Goal: Information Seeking & Learning: Learn about a topic

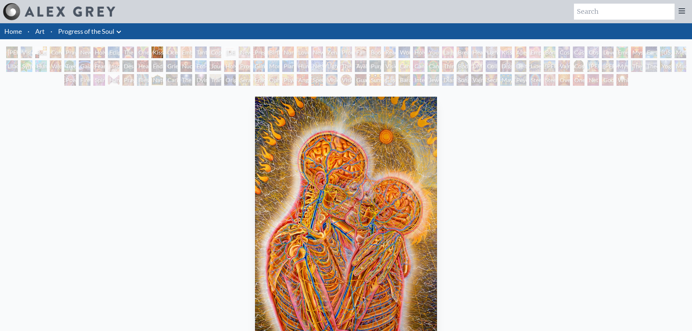
click at [53, 53] on div "Contemplation" at bounding box center [56, 52] width 12 height 12
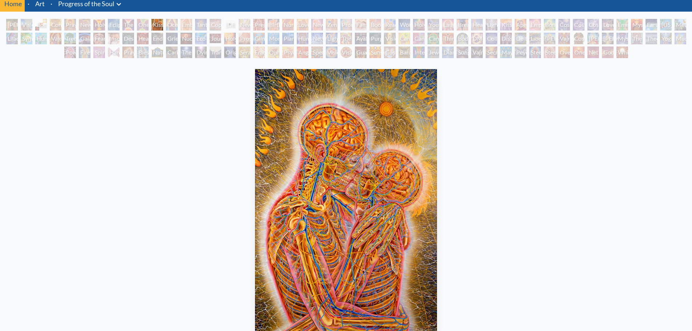
scroll to position [73, 0]
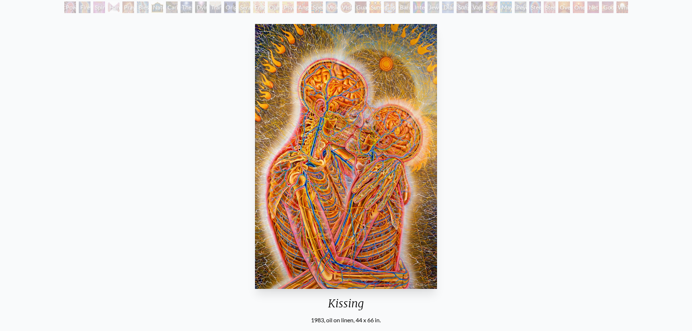
click at [345, 7] on div "Vision Crystal Tondo" at bounding box center [346, 7] width 12 height 12
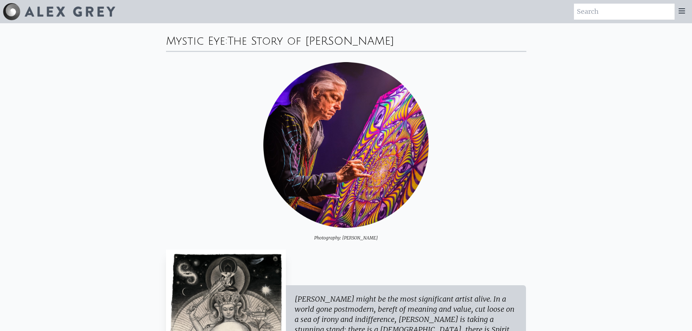
scroll to position [182, 0]
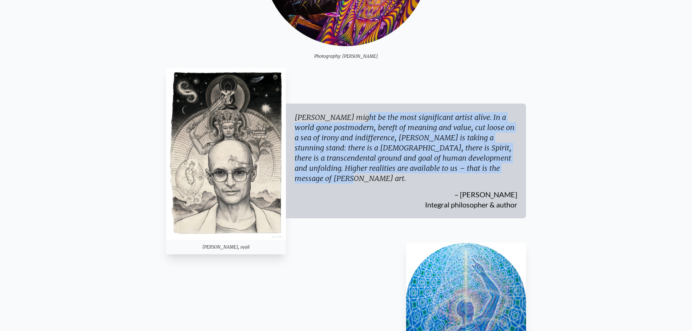
drag, startPoint x: 292, startPoint y: 117, endPoint x: 453, endPoint y: 173, distance: 169.9
click at [453, 173] on div "[PERSON_NAME] might be the most significant artist alive. In a world gone postm…" at bounding box center [406, 161] width 240 height 115
copy div "[PERSON_NAME] might be the most significant artist alive. In a world gone postm…"
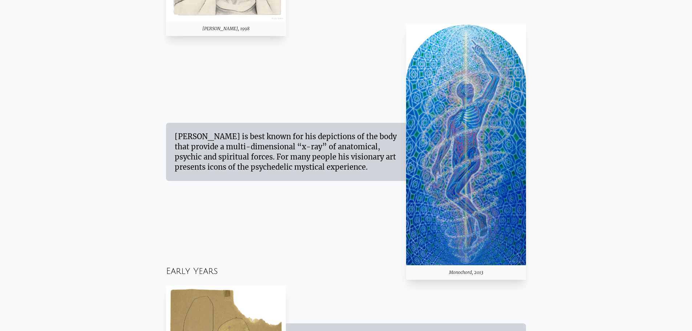
scroll to position [400, 0]
drag, startPoint x: 168, startPoint y: 135, endPoint x: 392, endPoint y: 166, distance: 225.8
click at [392, 166] on div "[PERSON_NAME] is best known for his depictions of the body that provide a multi…" at bounding box center [286, 152] width 240 height 58
copy div "[PERSON_NAME] is best known for his depictions of the body that provide a multi…"
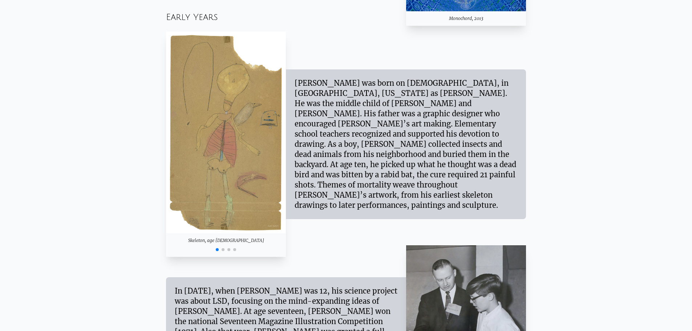
drag, startPoint x: 215, startPoint y: 17, endPoint x: 154, endPoint y: 17, distance: 61.4
click at [169, 13] on div "Early Years" at bounding box center [346, 17] width 360 height 29
drag, startPoint x: 166, startPoint y: 16, endPoint x: 216, endPoint y: 19, distance: 49.8
click at [216, 19] on div "Early Years" at bounding box center [346, 17] width 360 height 29
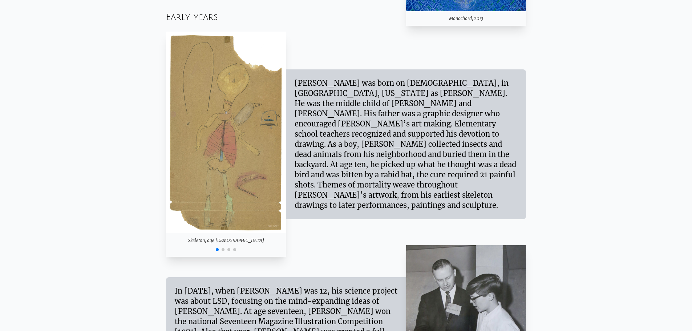
copy div "Early Years"
click at [299, 90] on div "[PERSON_NAME] was born on [DEMOGRAPHIC_DATA], in [GEOGRAPHIC_DATA], [US_STATE] …" at bounding box center [406, 144] width 223 height 132
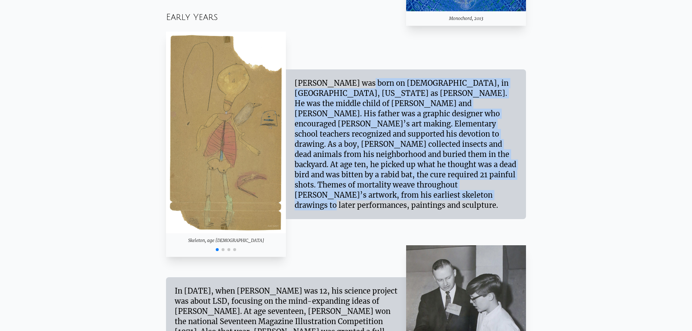
drag, startPoint x: 294, startPoint y: 93, endPoint x: 498, endPoint y: 194, distance: 228.1
click at [498, 194] on div "[PERSON_NAME] was born on [DEMOGRAPHIC_DATA], in [GEOGRAPHIC_DATA], [US_STATE] …" at bounding box center [406, 144] width 240 height 150
copy div "[PERSON_NAME] was born on [DEMOGRAPHIC_DATA], in [GEOGRAPHIC_DATA], [US_STATE] …"
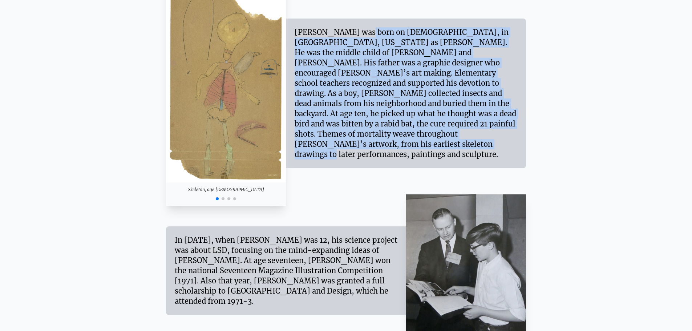
scroll to position [799, 0]
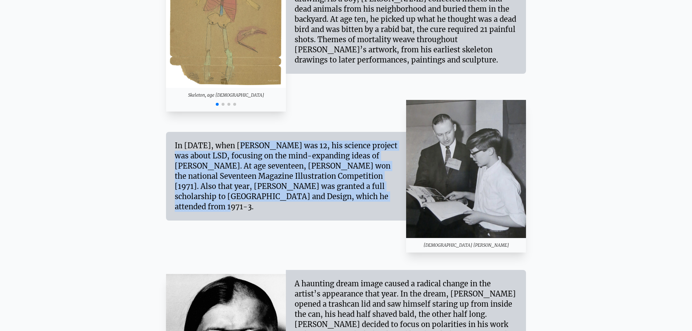
drag, startPoint x: 174, startPoint y: 150, endPoint x: 335, endPoint y: 204, distance: 170.3
click at [335, 204] on div "In [DATE], when [PERSON_NAME] was 12, his science project was about LSD, focusi…" at bounding box center [286, 176] width 240 height 89
copy div "In [DATE], when [PERSON_NAME] was 12, his science project was about LSD, focusi…"
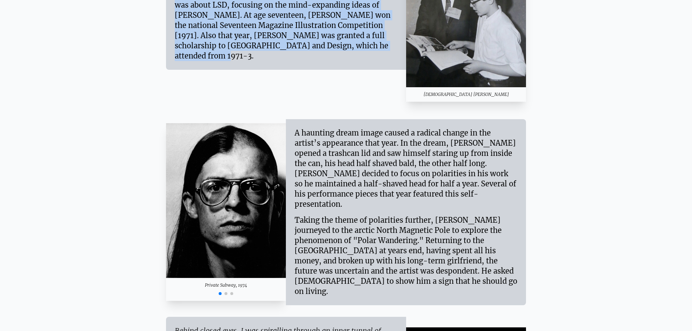
scroll to position [1017, 0]
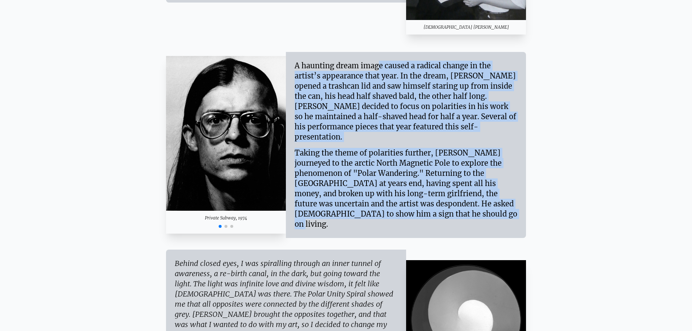
drag, startPoint x: 295, startPoint y: 71, endPoint x: 360, endPoint y: 210, distance: 153.1
click at [360, 210] on div "A haunting dream image caused a radical change in the artist’s appearance that …" at bounding box center [406, 145] width 223 height 169
copy div "A haunting dream image caused a radical change in the artist’s appearance that …"
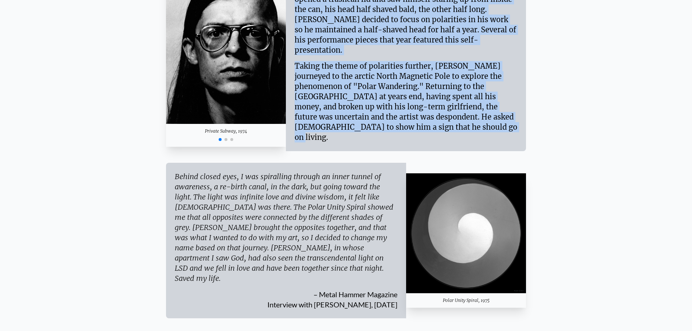
scroll to position [1162, 0]
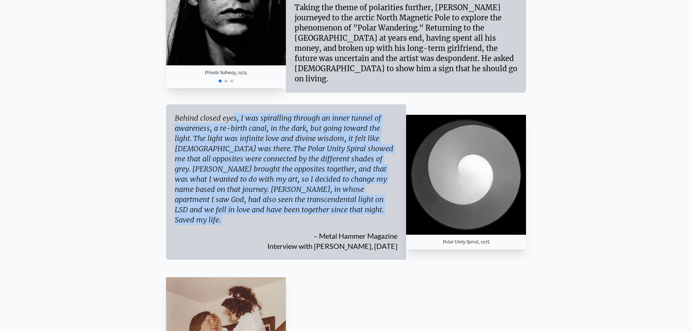
drag, startPoint x: 170, startPoint y: 106, endPoint x: 250, endPoint y: 211, distance: 131.5
click at [250, 211] on div "Behind closed eyes, I was spiralling through an inner tunnel of awareness, a re…" at bounding box center [286, 181] width 240 height 155
copy div "Behind closed eyes, I was spiralling through an inner tunnel of awareness, a re…"
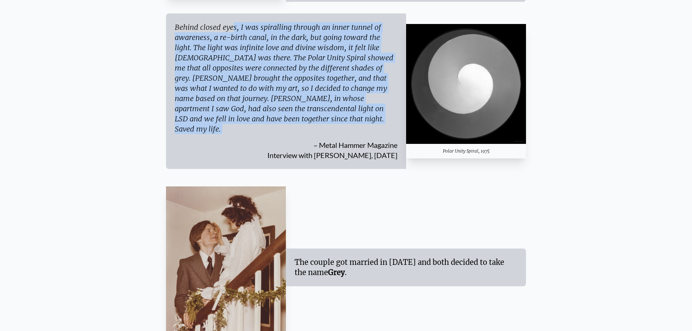
scroll to position [1344, 0]
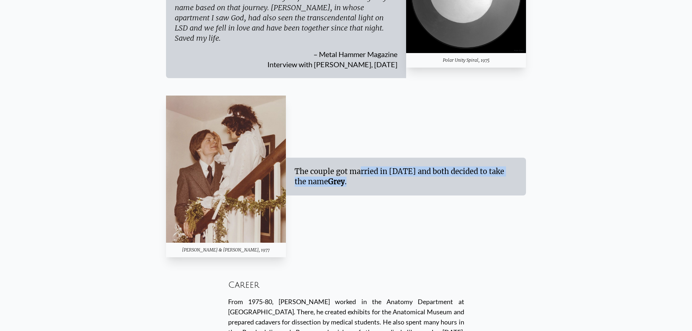
drag, startPoint x: 294, startPoint y: 148, endPoint x: 339, endPoint y: 166, distance: 48.1
click at [339, 166] on div "The couple got married in [DATE] and both decided to take the name [PERSON_NAME…" at bounding box center [406, 177] width 240 height 38
copy div "The couple got married in [DATE] and both decided to take the name [PERSON_NAME…"
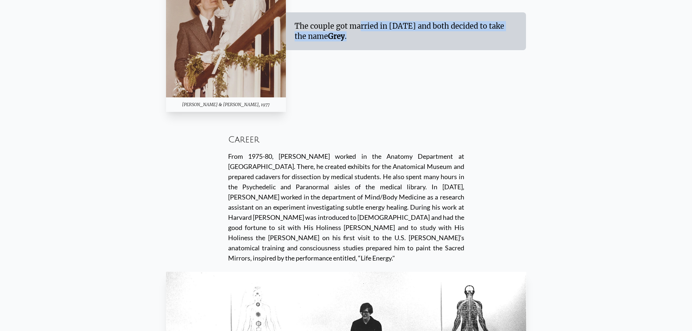
drag, startPoint x: 223, startPoint y: 118, endPoint x: 325, endPoint y: 226, distance: 148.3
click at [325, 226] on div "Career From 1975-80, [PERSON_NAME] worked in the Anatomy Department at [GEOGRAP…" at bounding box center [346, 197] width 236 height 150
copy div "Career From 1975-80, [PERSON_NAME] worked in the Anatomy Department at [GEOGRAP…"
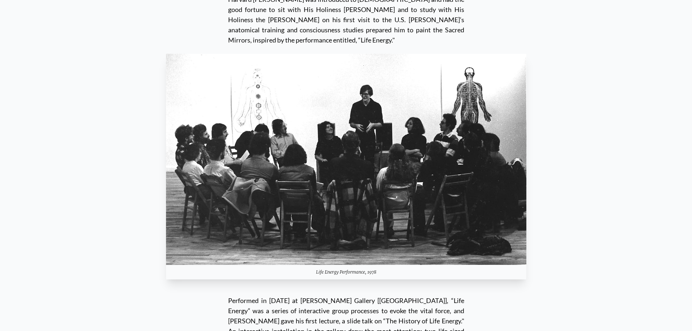
scroll to position [1925, 0]
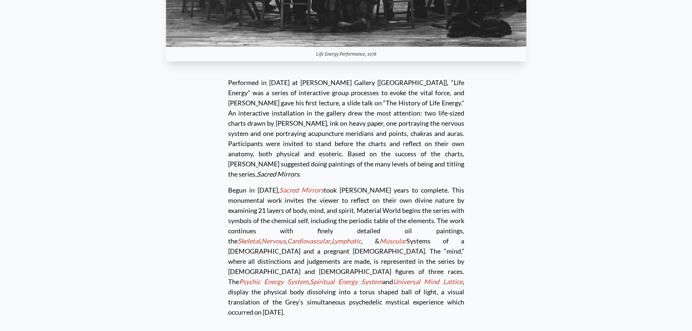
drag, startPoint x: 220, startPoint y: 49, endPoint x: 483, endPoint y: 254, distance: 333.4
click at [483, 254] on div "Performed in [DATE] at [PERSON_NAME] Gallery [[GEOGRAPHIC_DATA]], “Life Energy”…" at bounding box center [346, 199] width 360 height 254
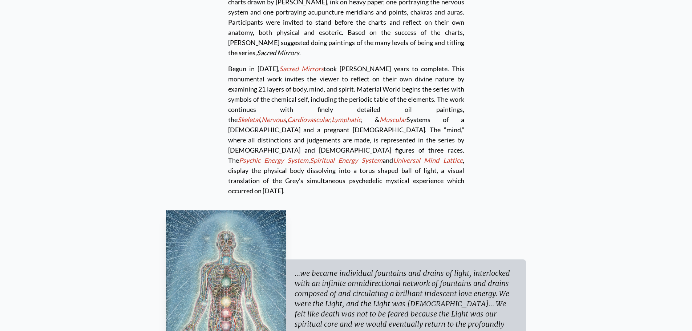
scroll to position [2107, 0]
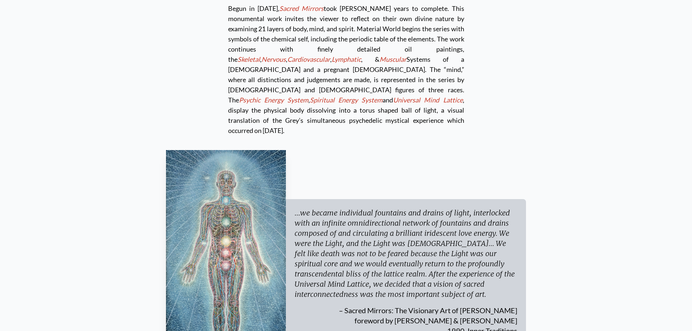
drag, startPoint x: 300, startPoint y: 143, endPoint x: 454, endPoint y: 221, distance: 173.0
click at [454, 221] on div "…we became individual fountains and drains of light, interlocked with an infini…" at bounding box center [406, 254] width 223 height 92
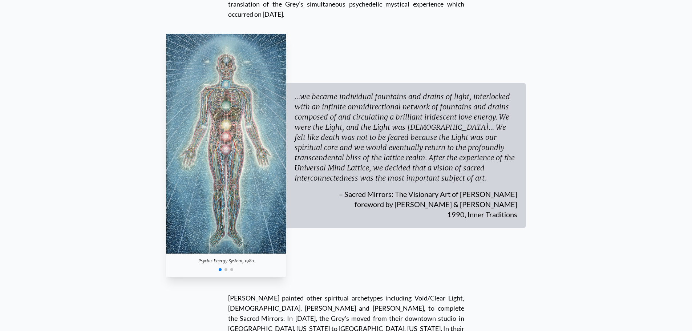
scroll to position [2288, 0]
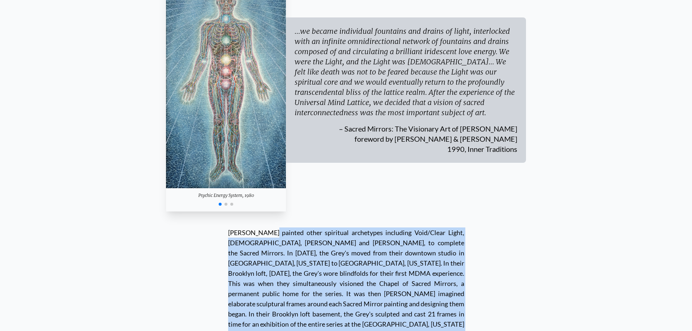
drag, startPoint x: 220, startPoint y: 164, endPoint x: 399, endPoint y: 273, distance: 209.5
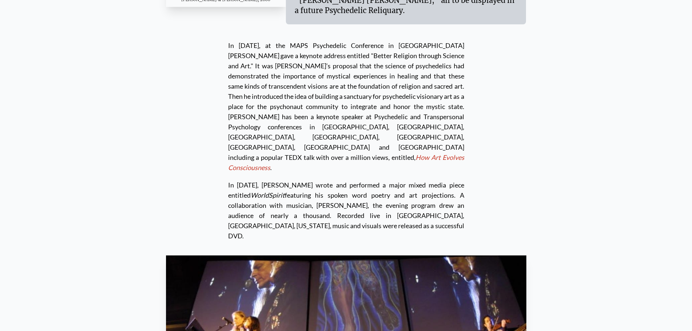
scroll to position [3741, 0]
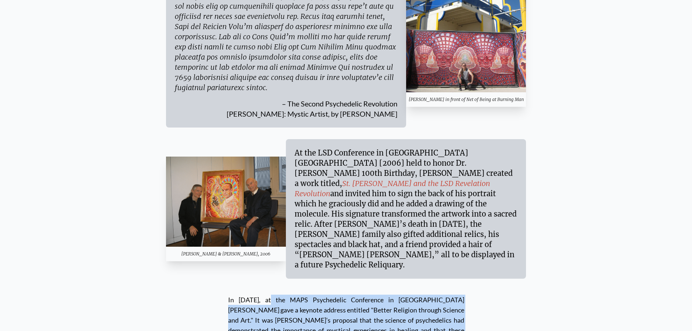
drag, startPoint x: 214, startPoint y: 127, endPoint x: 322, endPoint y: 275, distance: 182.7
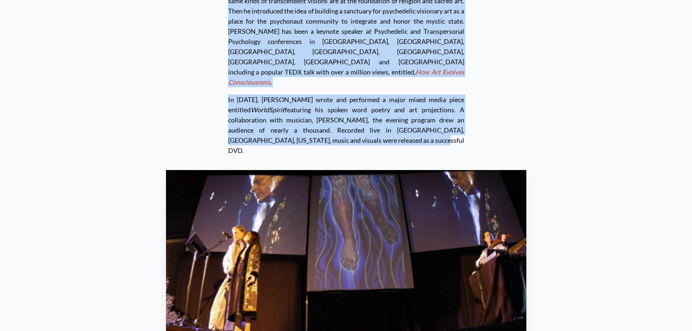
scroll to position [4177, 0]
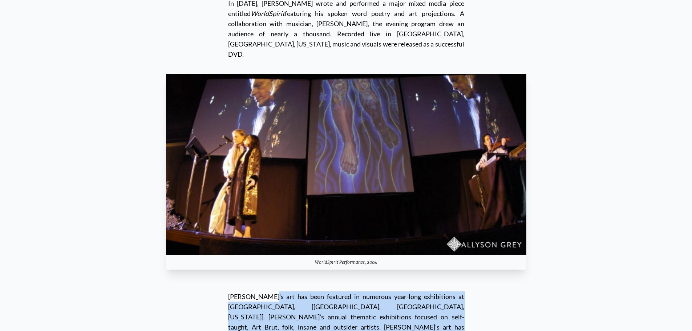
drag, startPoint x: 213, startPoint y: 88, endPoint x: 300, endPoint y: 183, distance: 128.3
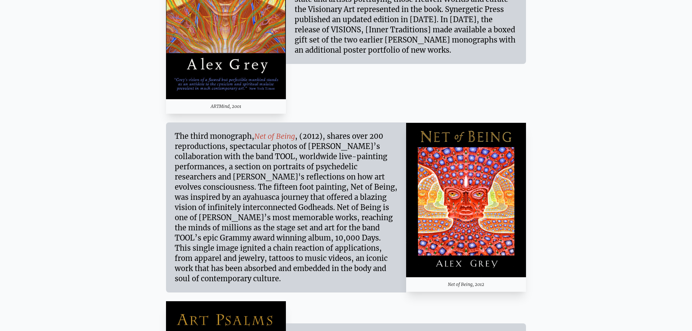
scroll to position [5339, 0]
